Goal: Find specific page/section

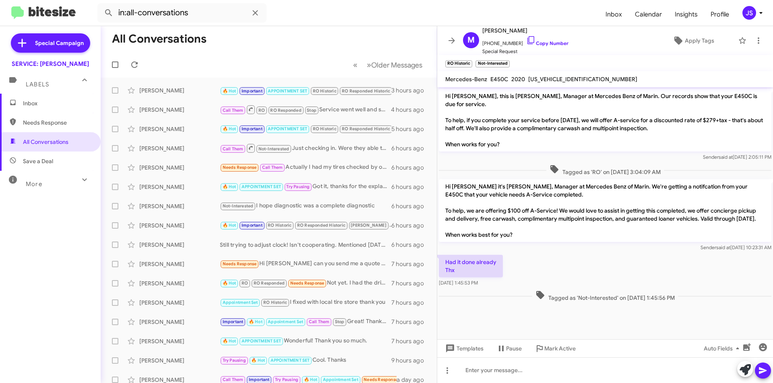
click at [57, 107] on span "Inbox" at bounding box center [57, 103] width 68 height 8
